Goal: Information Seeking & Learning: Learn about a topic

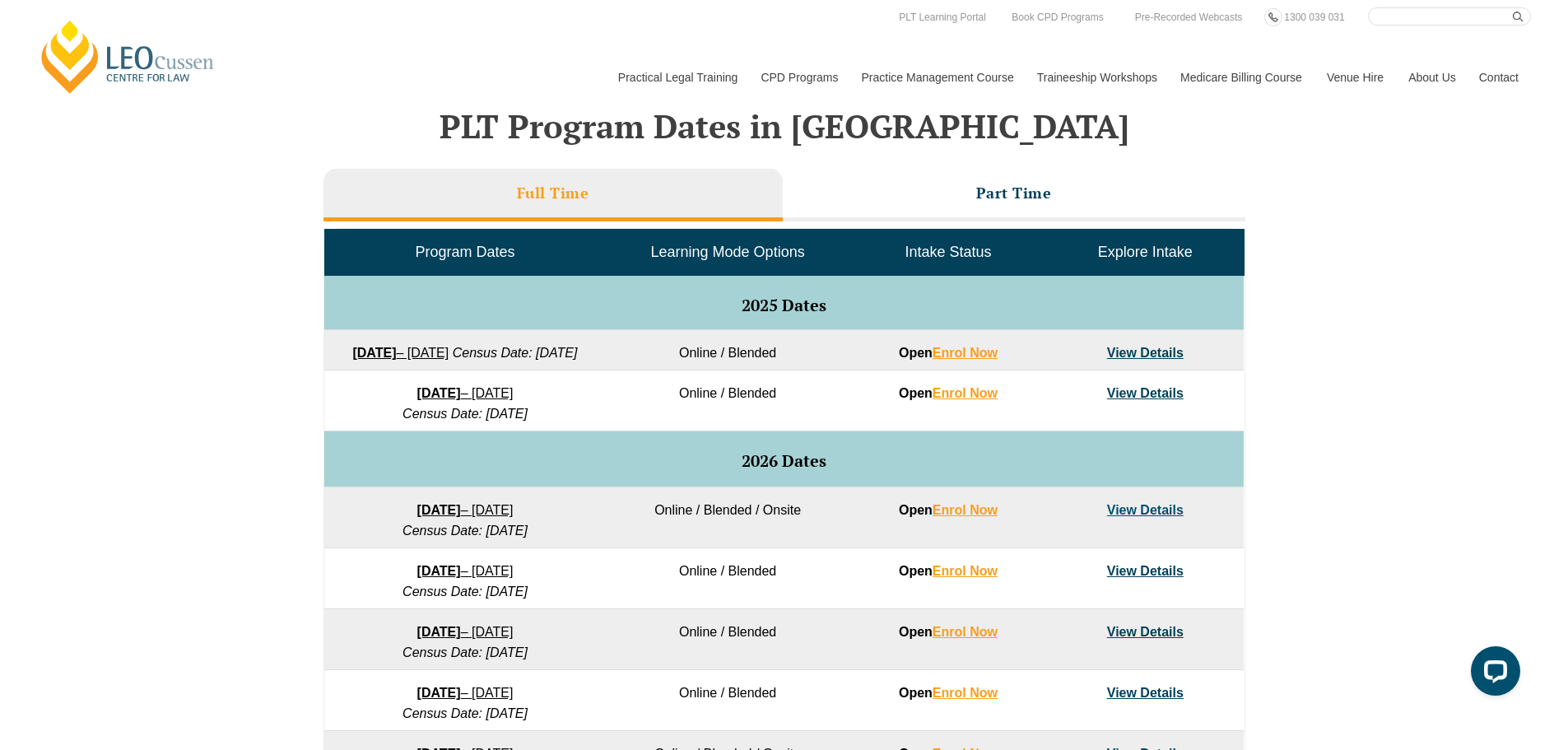
click at [95, 351] on div "VIC ACT WA QLD SA NSW PLT Program Dates in Victoria Full Time Part Time Program…" at bounding box center [784, 507] width 1568 height 955
